Goal: Task Accomplishment & Management: Manage account settings

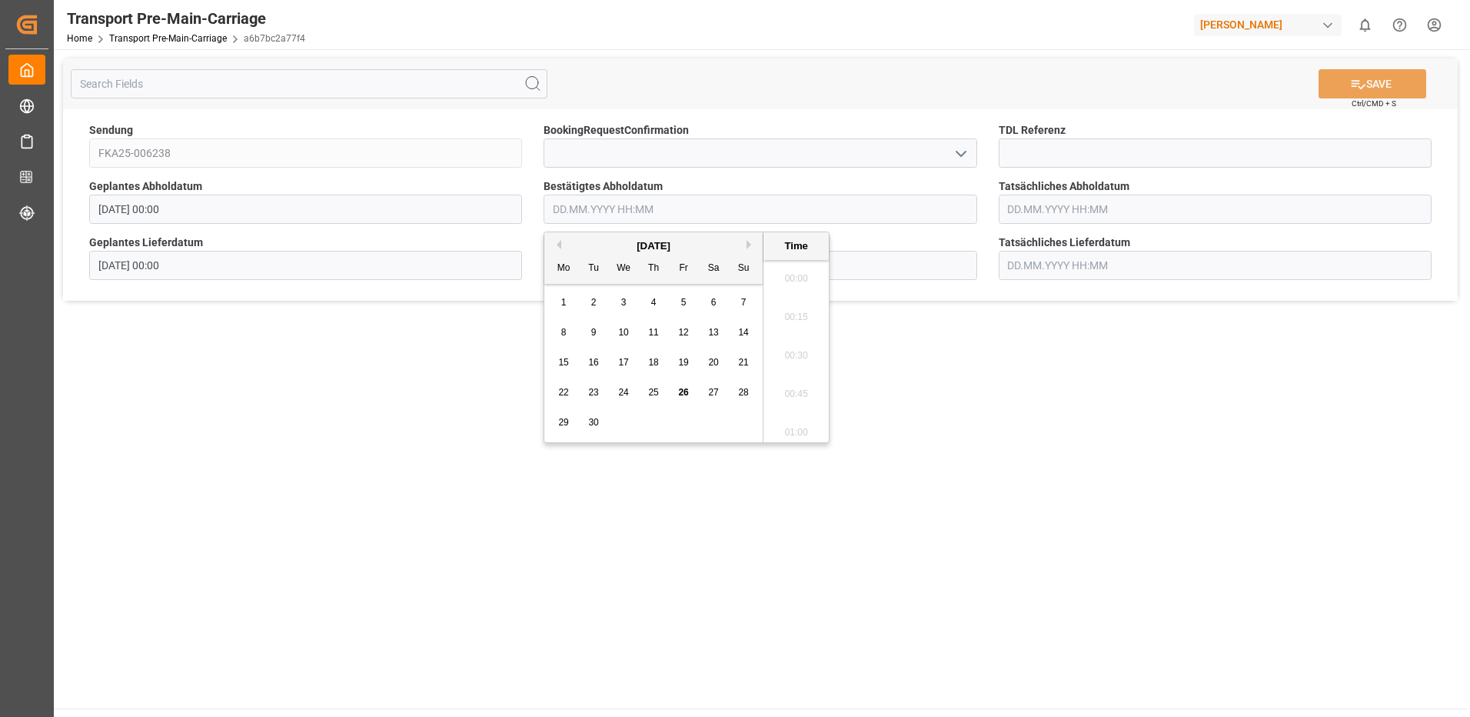
click at [629, 210] on input "text" at bounding box center [760, 209] width 433 height 29
click at [595, 426] on span "30" at bounding box center [593, 422] width 10 height 11
click at [796, 315] on li "09:30" at bounding box center [796, 312] width 65 height 38
type input "[DATE] 09:30"
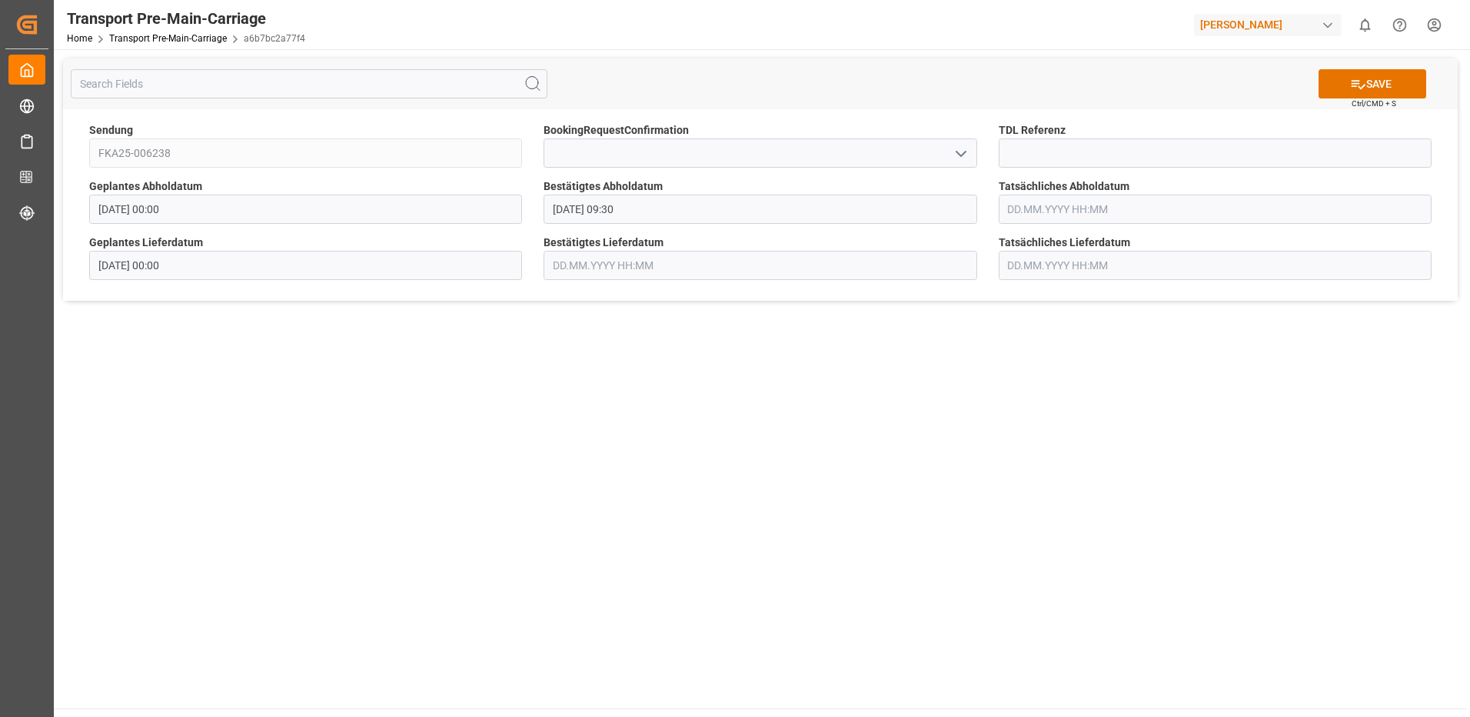
click at [1067, 207] on input "text" at bounding box center [1215, 209] width 433 height 29
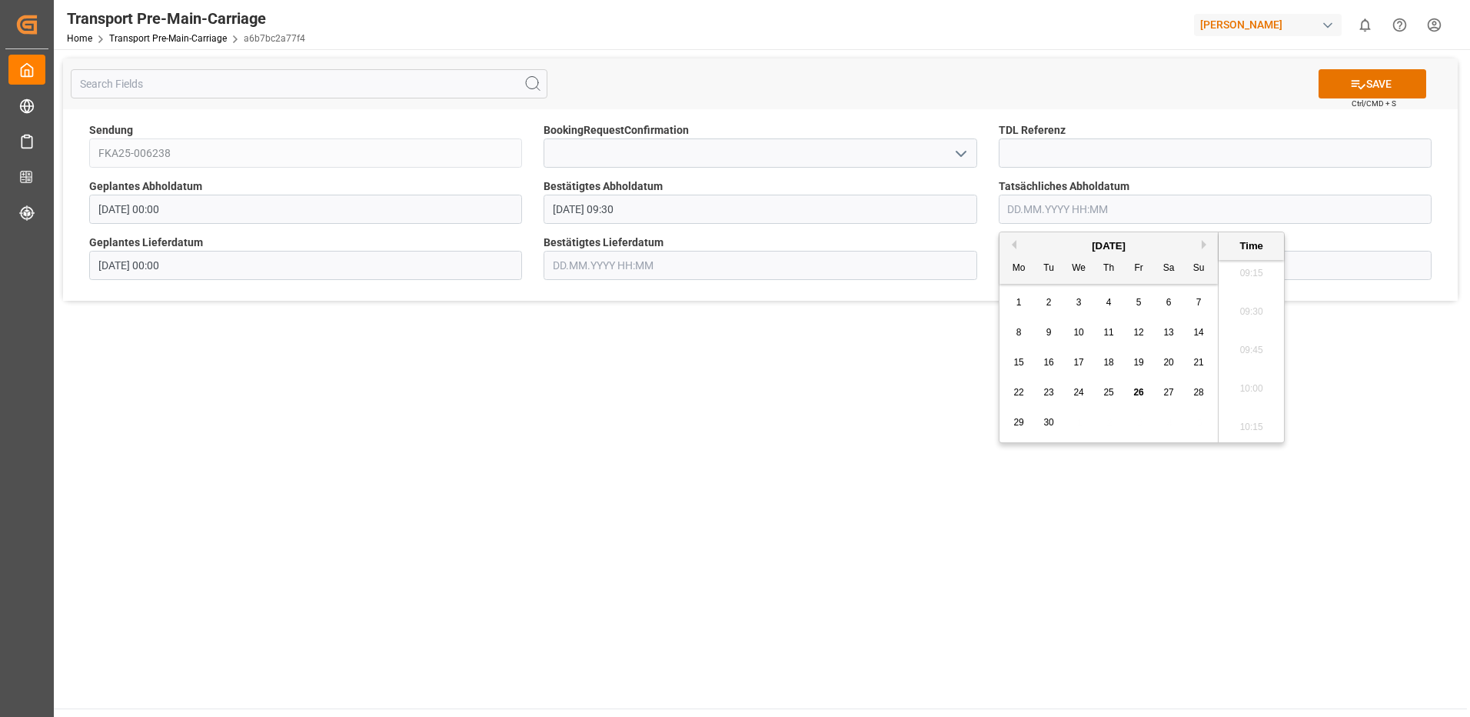
click at [1050, 422] on span "30" at bounding box center [1048, 422] width 10 height 11
click at [1260, 307] on li "09:30" at bounding box center [1251, 312] width 65 height 38
type input "[DATE] 09:30"
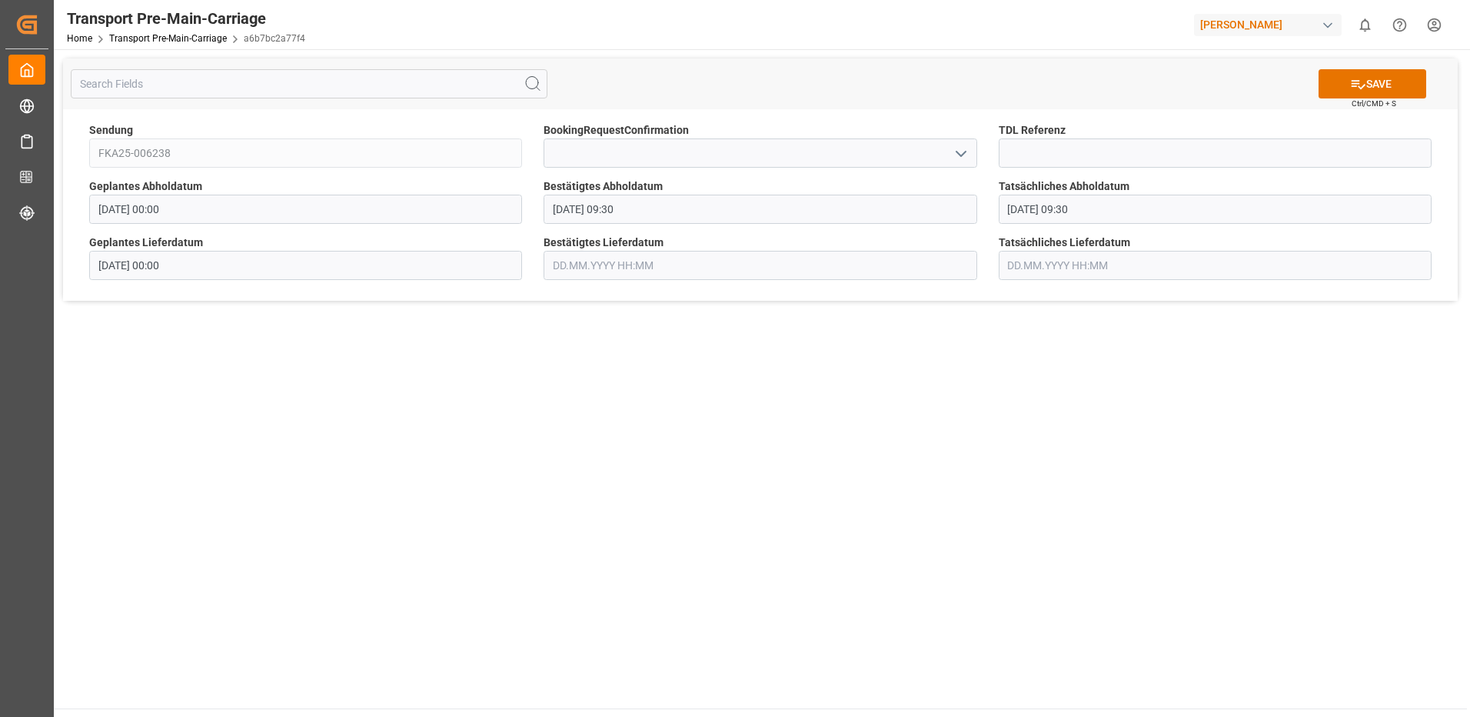
click at [752, 265] on input "text" at bounding box center [760, 265] width 433 height 29
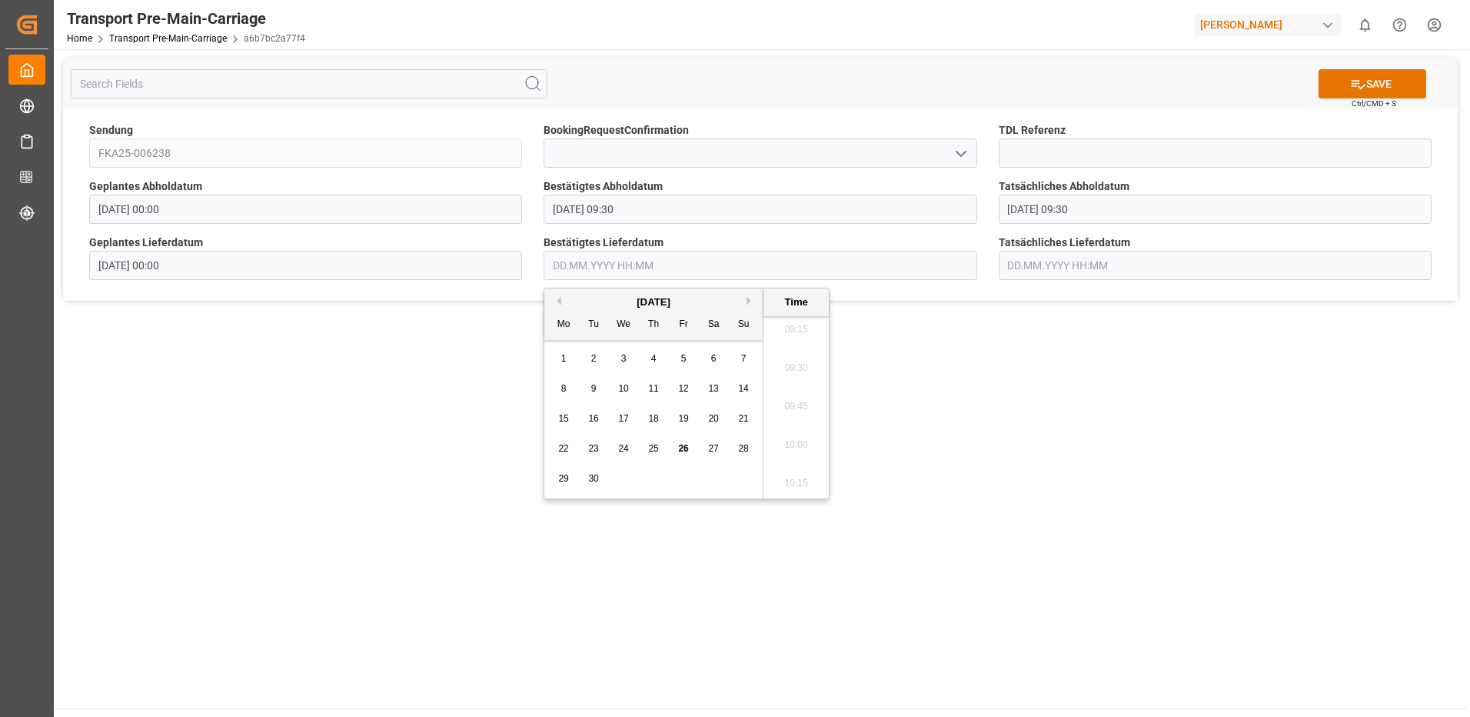
click at [747, 301] on button "Next Month" at bounding box center [751, 300] width 9 height 9
click at [654, 358] on span "2" at bounding box center [653, 358] width 5 height 11
click at [789, 443] on li "10:00" at bounding box center [796, 445] width 65 height 38
type input "[DATE] 10:00"
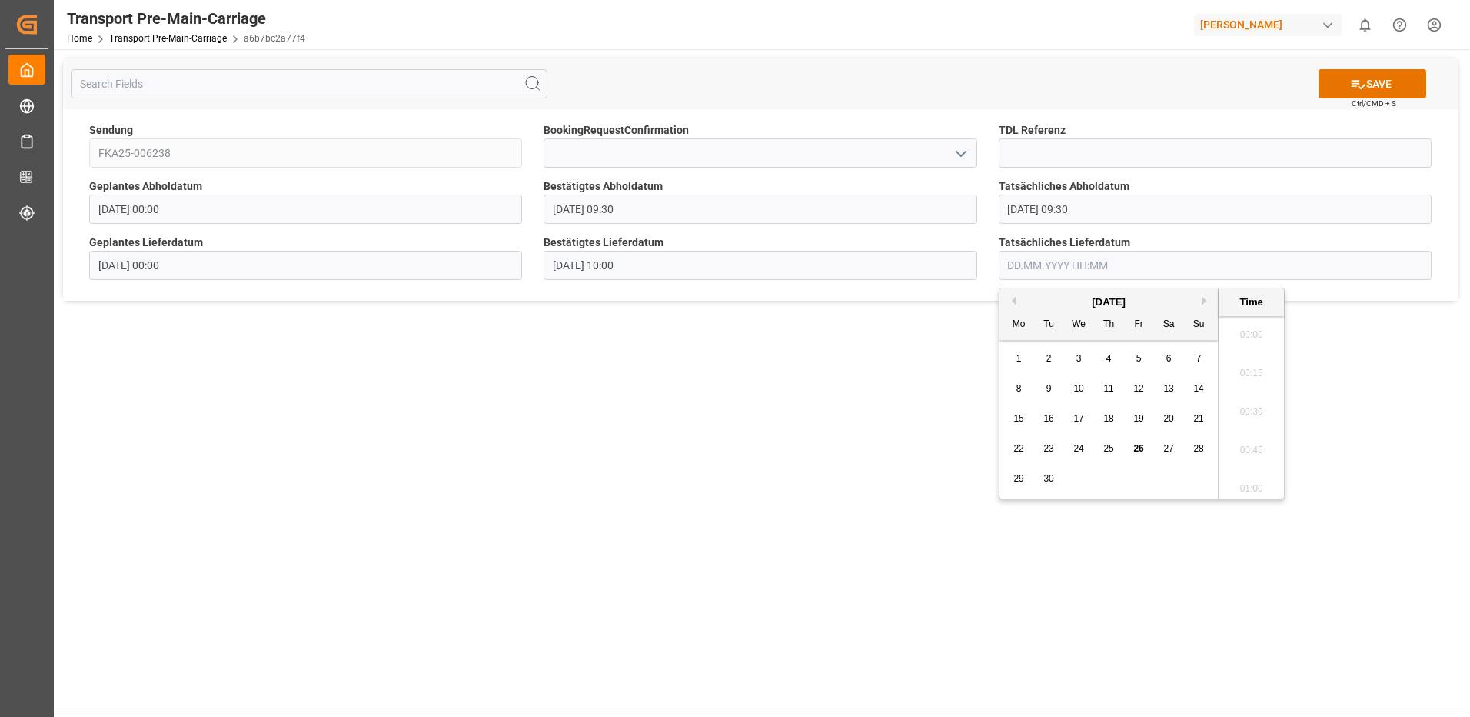
click at [1110, 268] on input "text" at bounding box center [1215, 265] width 433 height 29
click at [1204, 298] on button "Next Month" at bounding box center [1206, 300] width 9 height 9
click at [1108, 362] on span "2" at bounding box center [1108, 358] width 5 height 11
click at [1254, 437] on li "10:00" at bounding box center [1251, 445] width 65 height 38
type input "[DATE] 10:00"
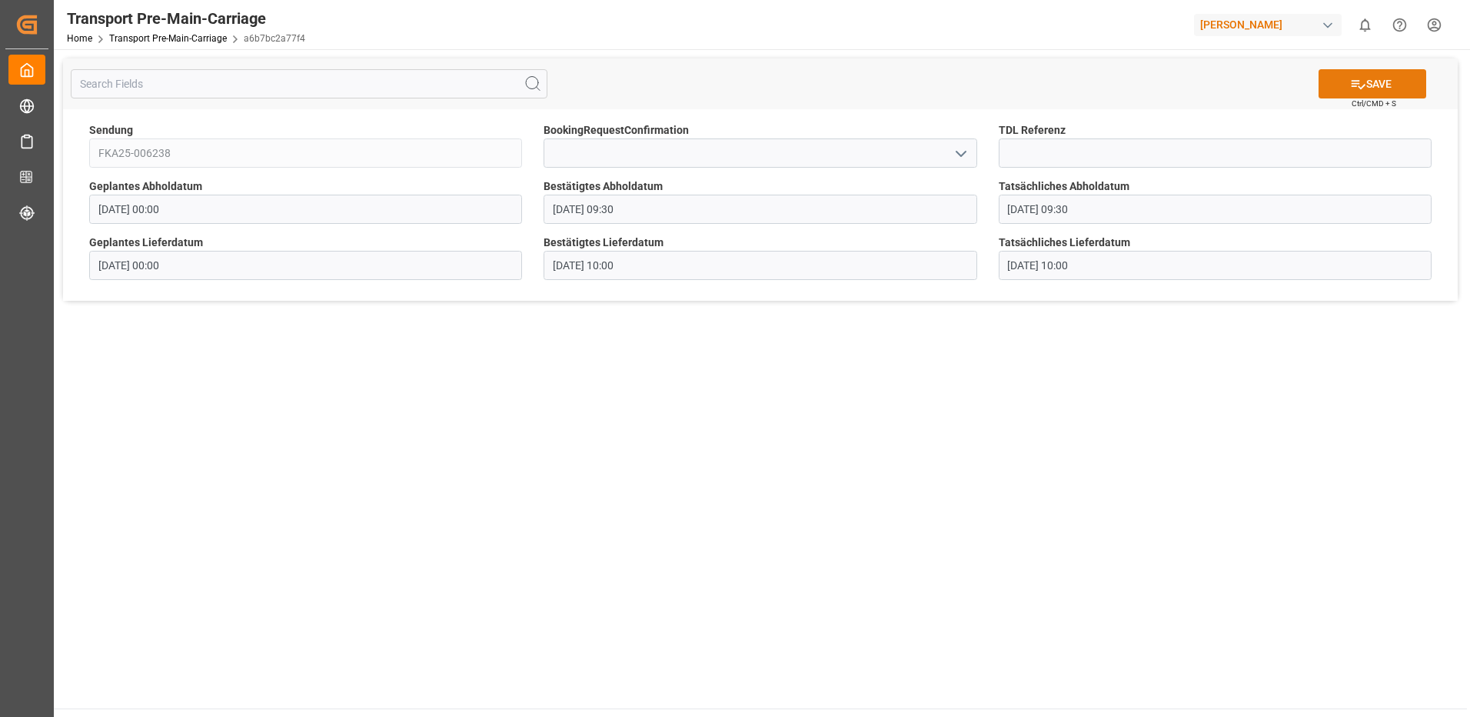
click at [1378, 88] on button "SAVE" at bounding box center [1373, 83] width 108 height 29
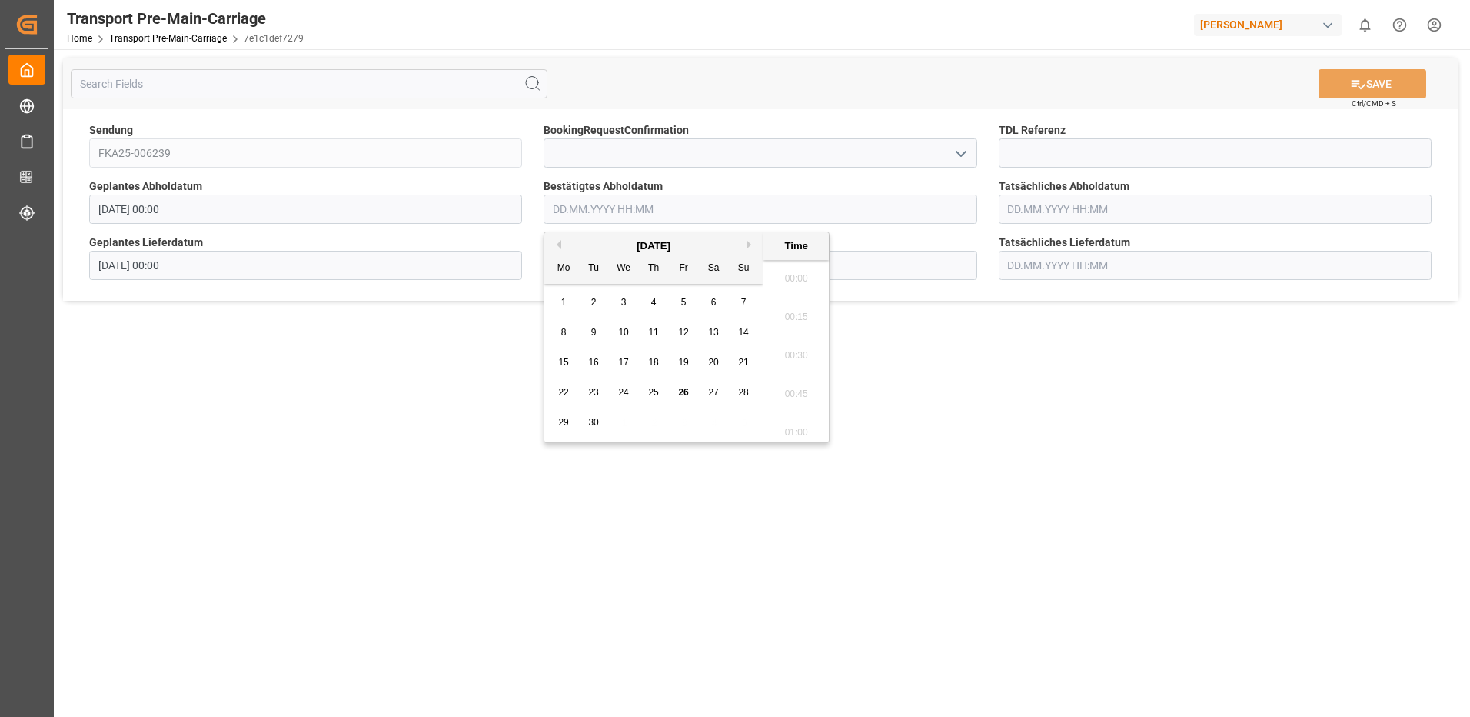
click at [621, 204] on input "text" at bounding box center [760, 209] width 433 height 29
click at [745, 242] on div "[DATE]" at bounding box center [653, 245] width 218 height 15
click at [747, 243] on button "Next Month" at bounding box center [751, 244] width 9 height 9
click at [623, 301] on span "1" at bounding box center [623, 302] width 5 height 11
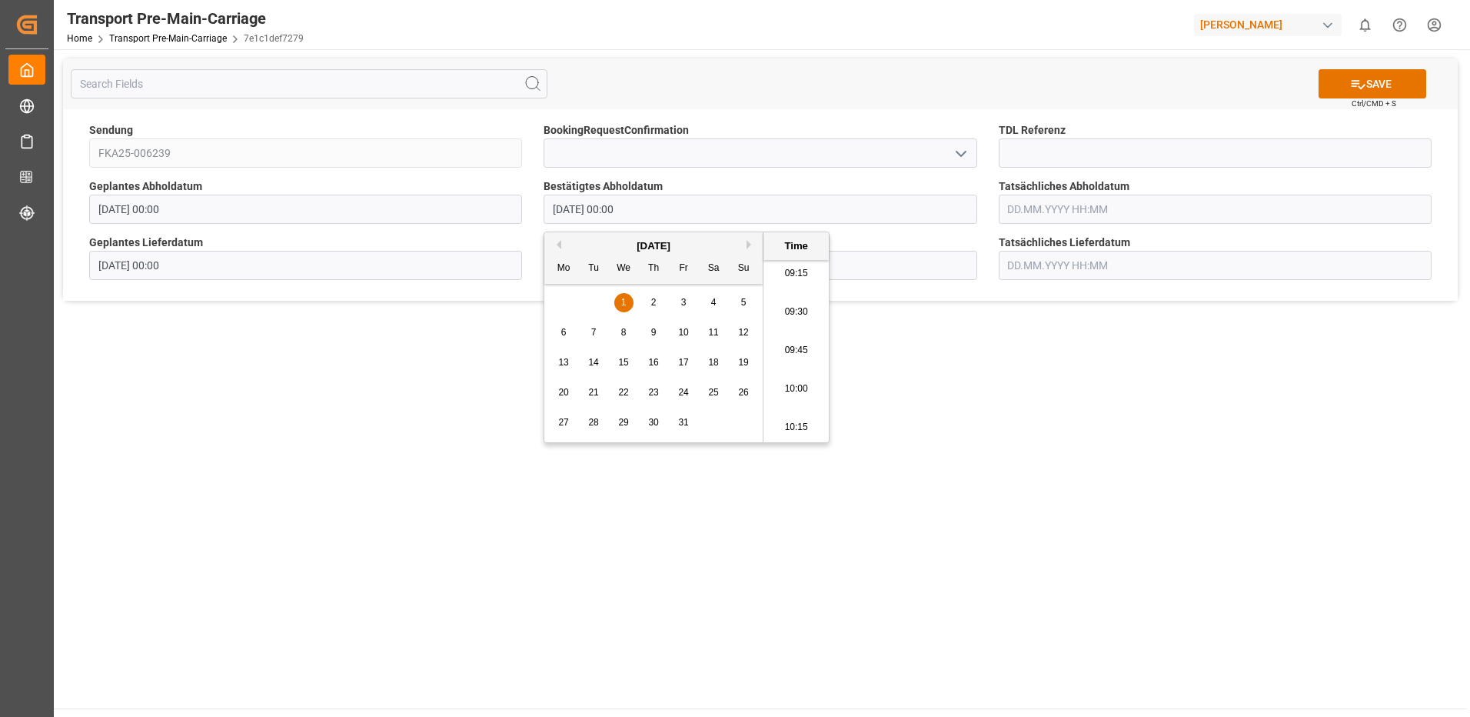
click at [797, 388] on li "10:00" at bounding box center [796, 389] width 65 height 38
type input "01.10.2025 10:00"
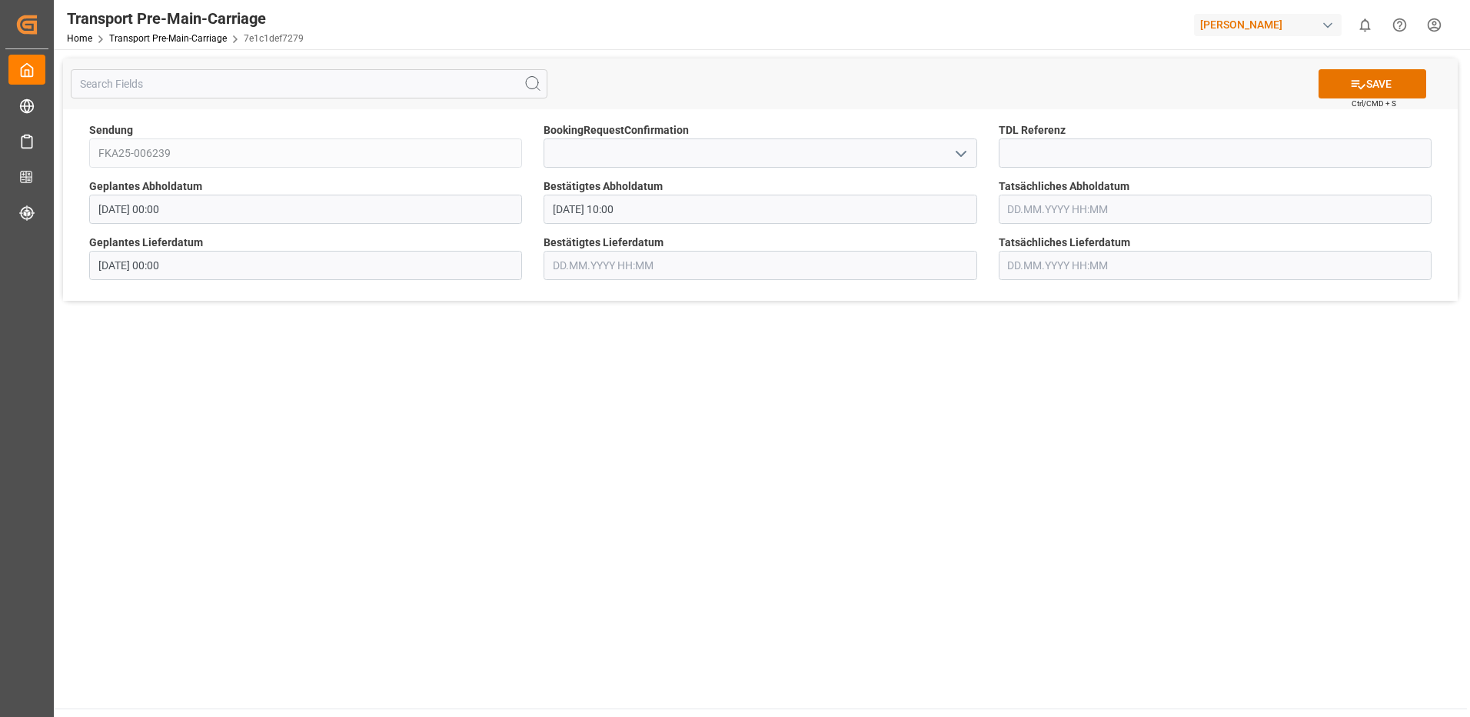
click at [1090, 215] on input "text" at bounding box center [1215, 209] width 433 height 29
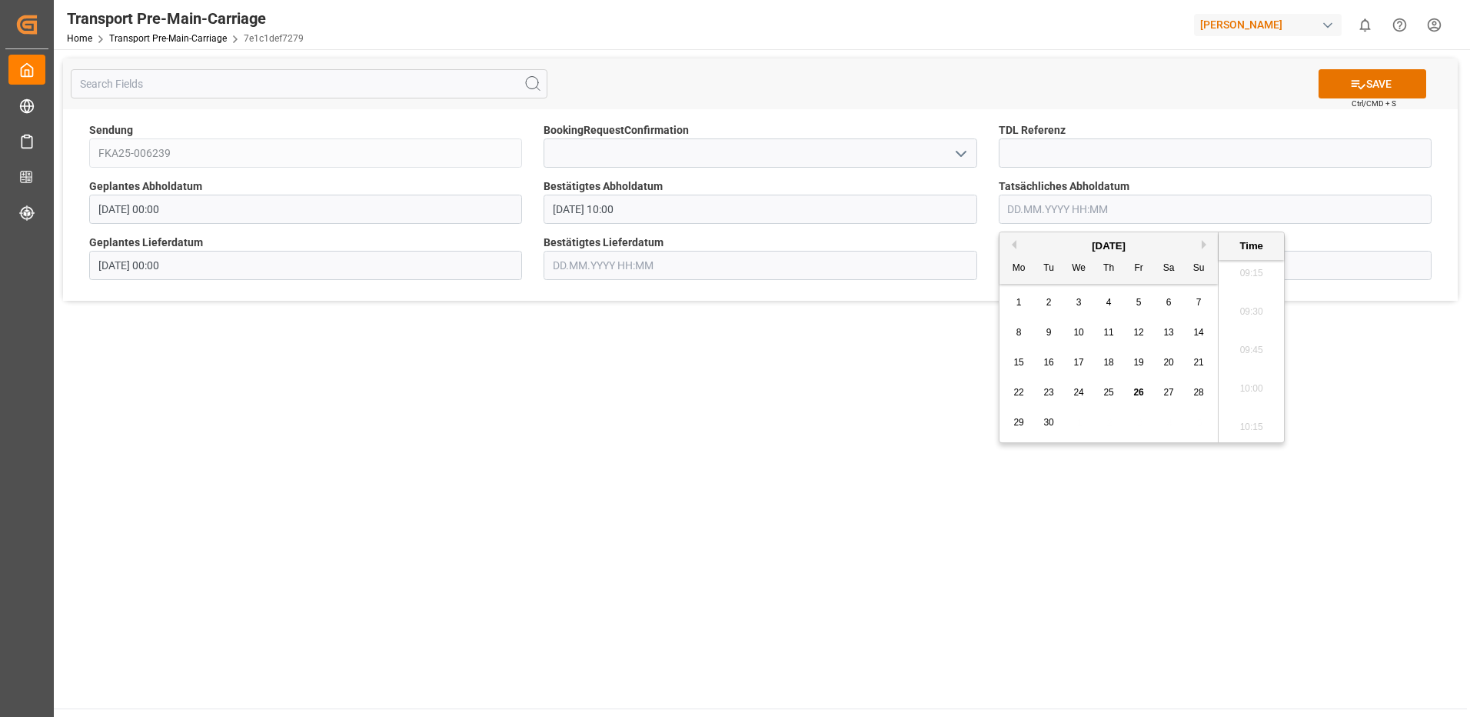
click at [1200, 245] on div "[DATE]" at bounding box center [1109, 245] width 218 height 15
click at [1206, 241] on button "Next Month" at bounding box center [1206, 244] width 9 height 9
click at [1074, 298] on div "1" at bounding box center [1079, 303] width 19 height 18
click at [1260, 381] on li "10:00" at bounding box center [1251, 389] width 65 height 38
type input "01.10.2025 10:00"
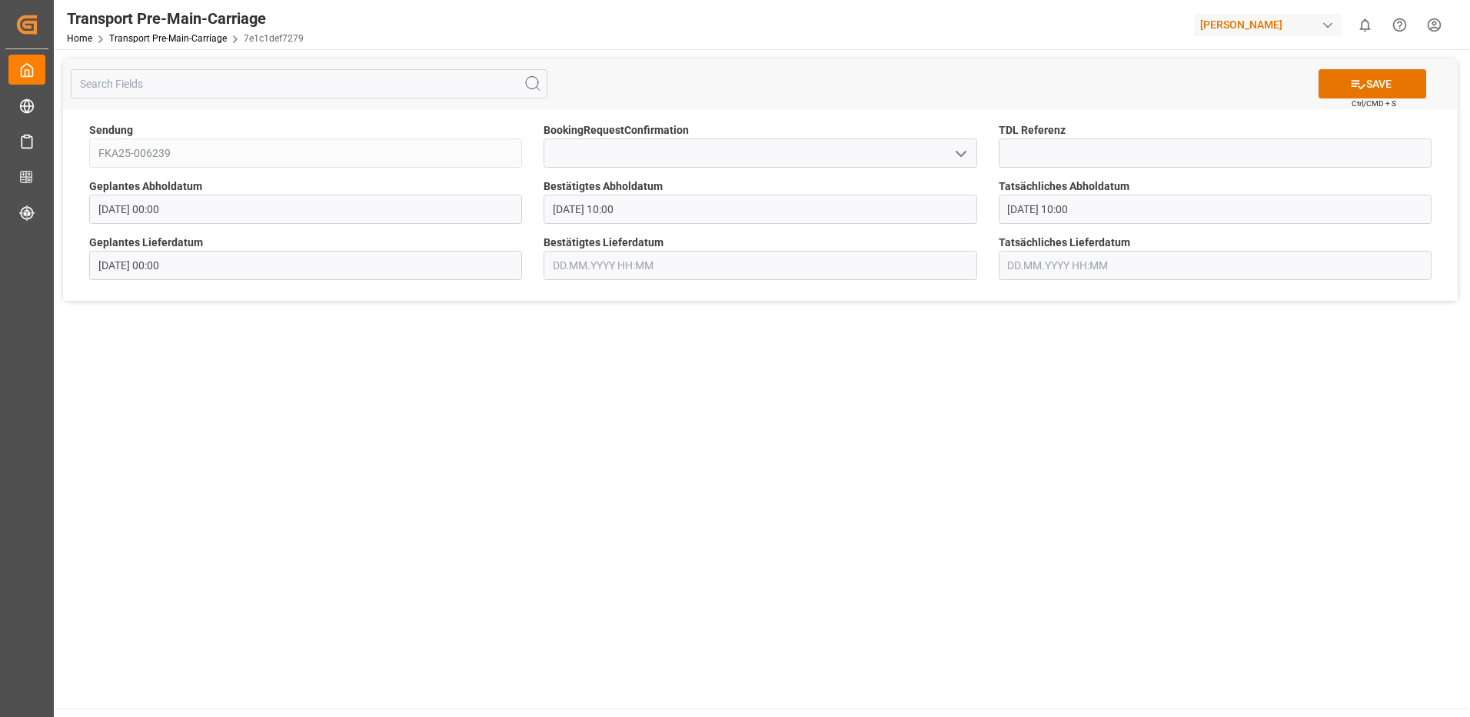
click at [757, 260] on input "text" at bounding box center [760, 265] width 433 height 29
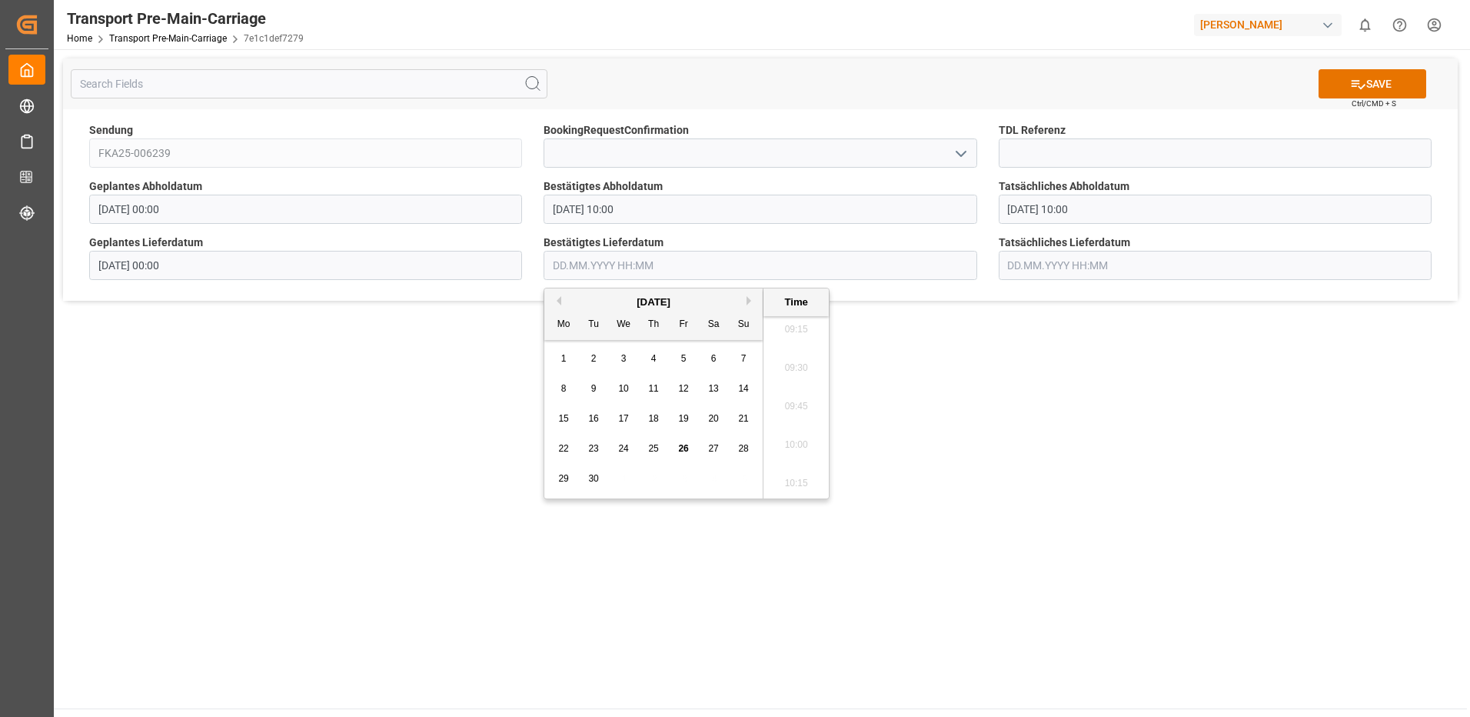
click at [752, 300] on button "Next Month" at bounding box center [751, 300] width 9 height 9
click at [687, 361] on div "3" at bounding box center [683, 359] width 19 height 18
click at [787, 371] on li "09:30" at bounding box center [796, 368] width 65 height 38
type input "03.10.2025 09:30"
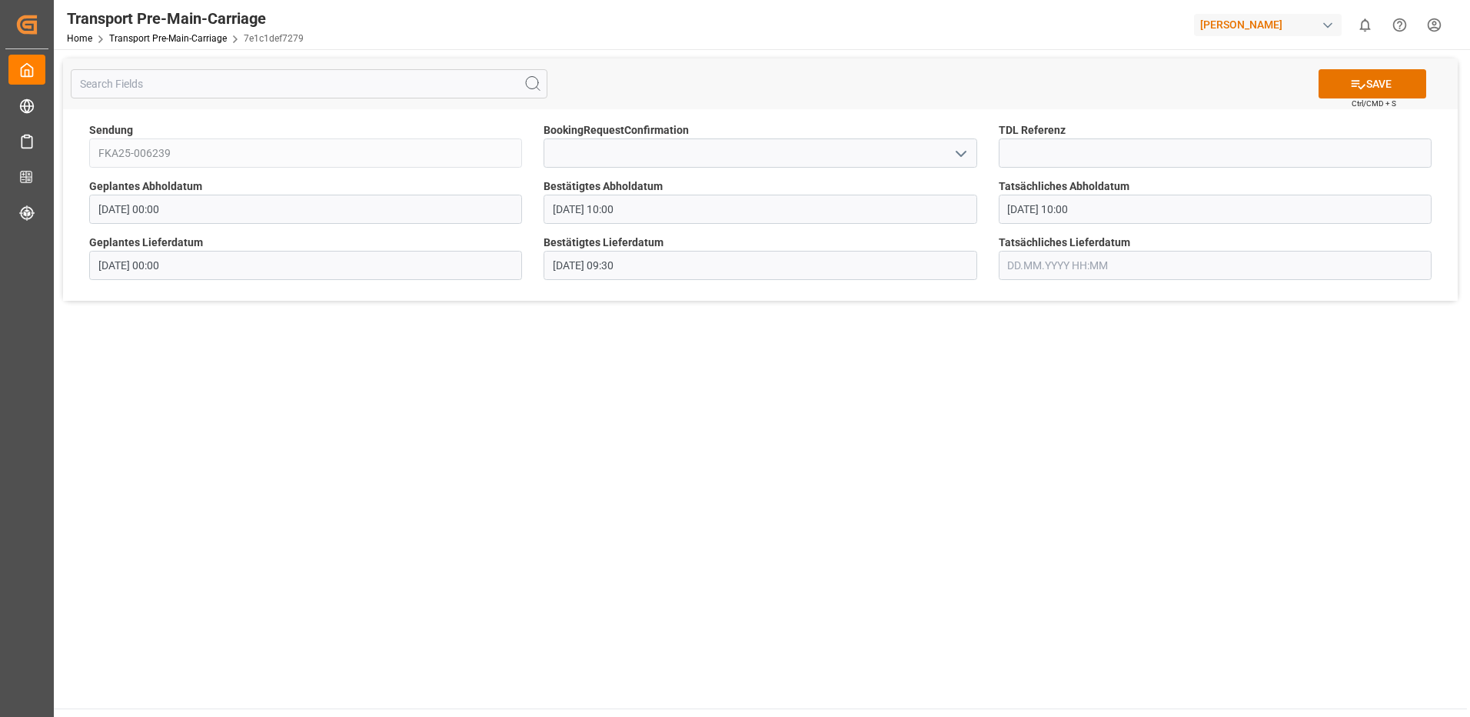
click at [1040, 268] on input "text" at bounding box center [1215, 265] width 433 height 29
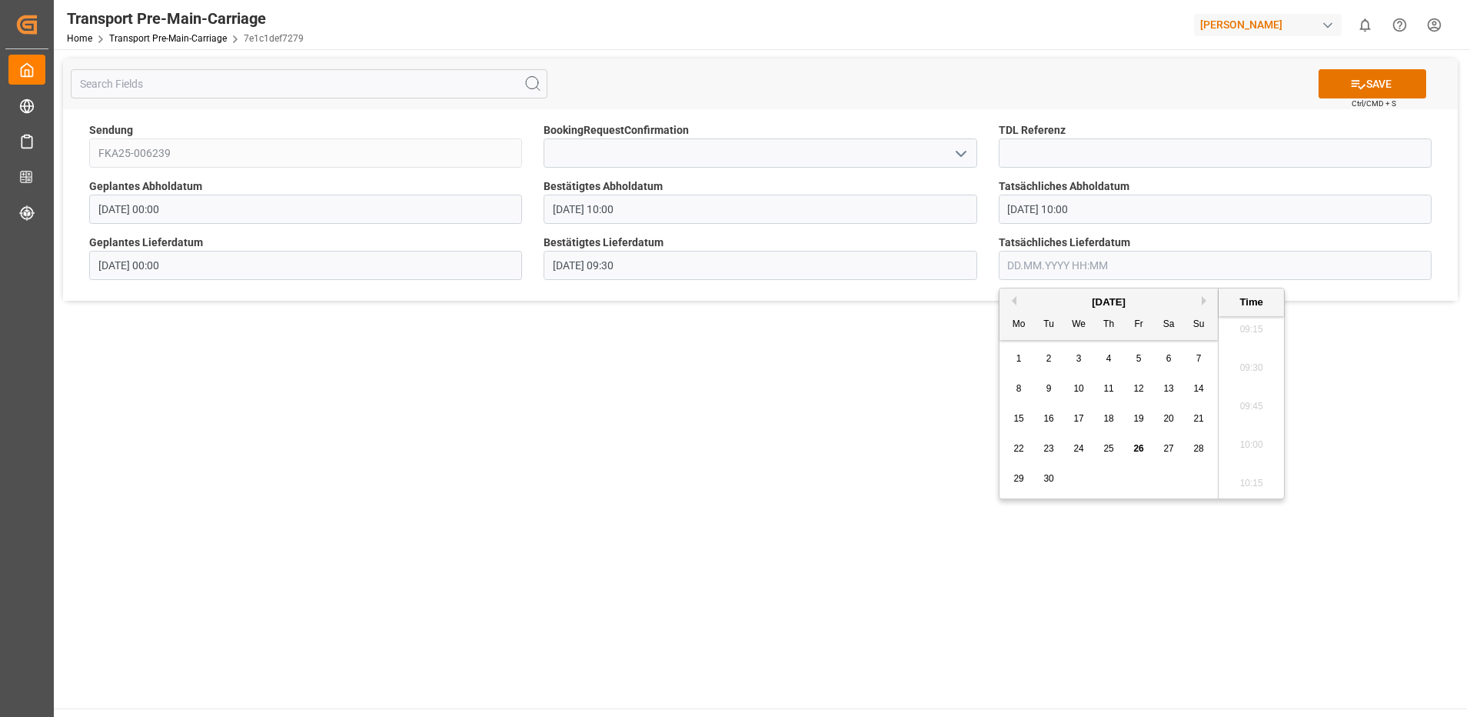
click at [1203, 298] on button "Next Month" at bounding box center [1206, 300] width 9 height 9
click at [1143, 360] on div "3" at bounding box center [1138, 359] width 19 height 18
click at [1239, 369] on li "09:30" at bounding box center [1251, 368] width 65 height 38
type input "03.10.2025 09:30"
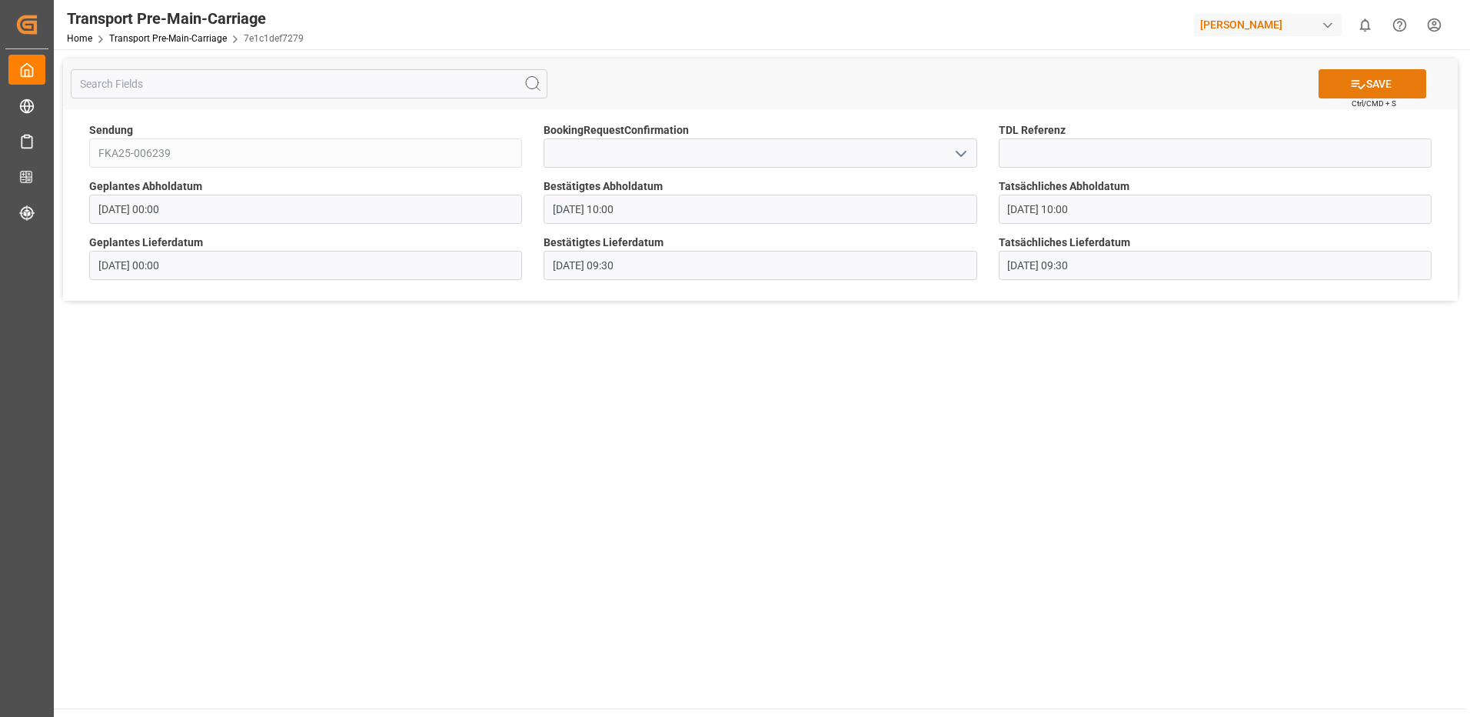
click at [1396, 82] on button "SAVE" at bounding box center [1373, 83] width 108 height 29
